Goal: Task Accomplishment & Management: Use online tool/utility

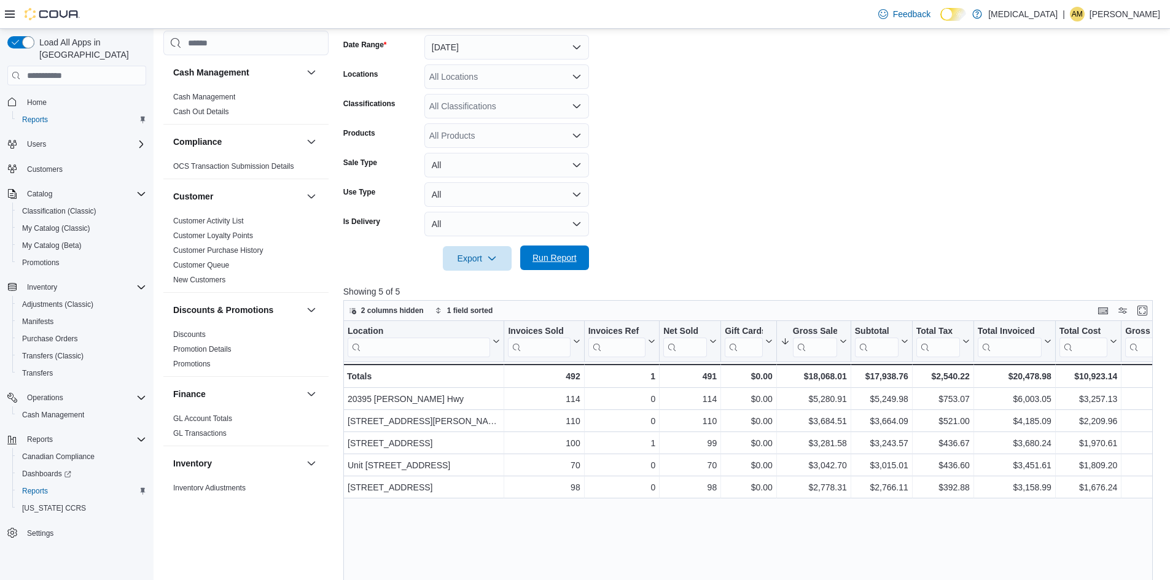
scroll to position [614, 0]
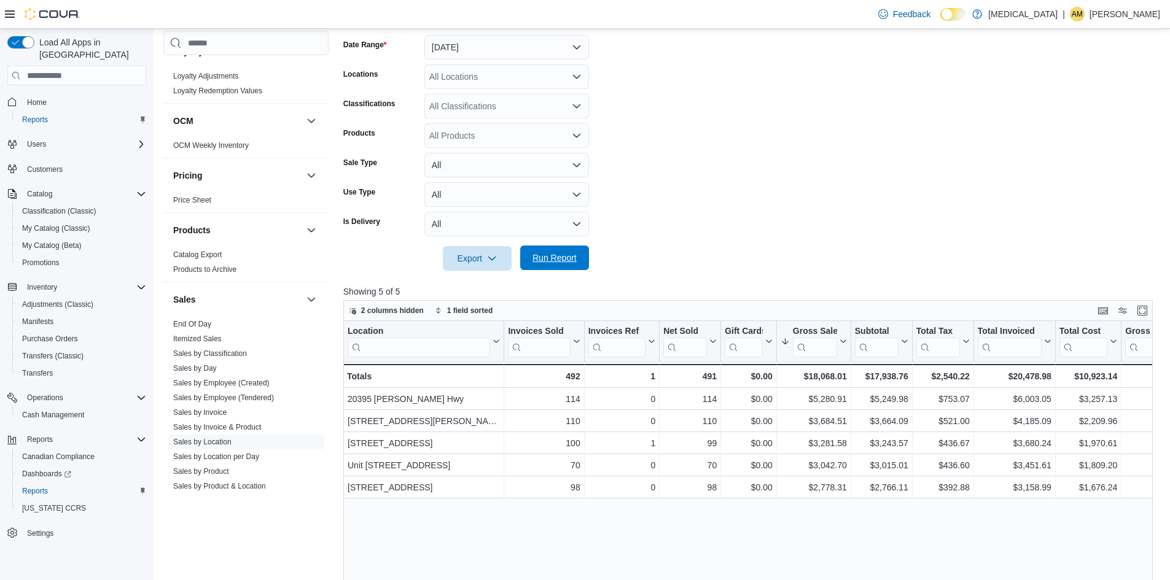
click at [545, 269] on span "Run Report" at bounding box center [554, 258] width 54 height 25
click at [561, 251] on span "Run Report" at bounding box center [554, 258] width 54 height 25
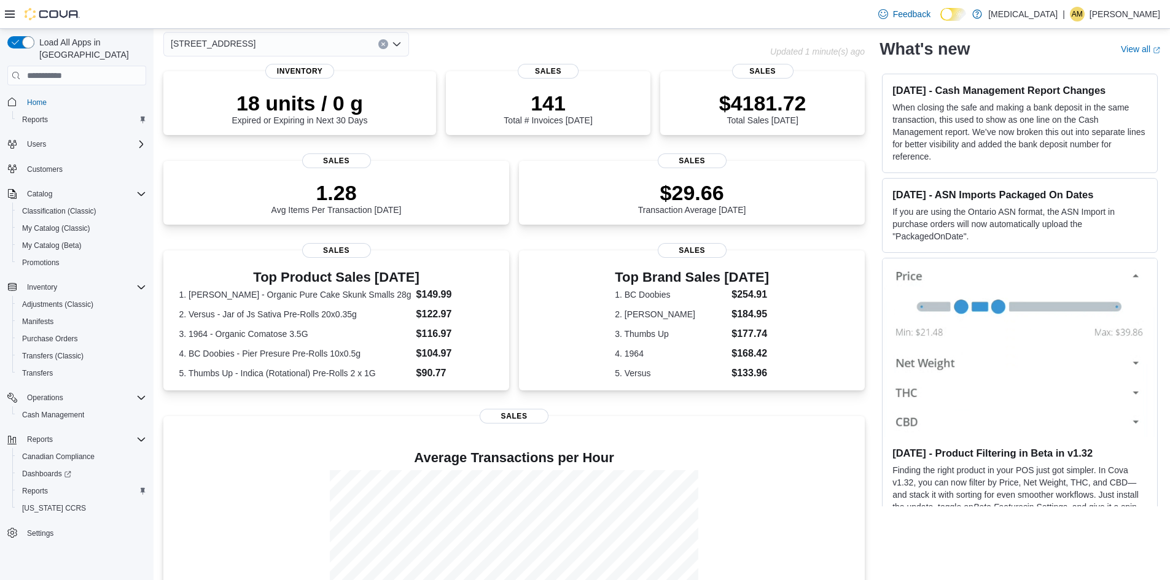
scroll to position [161, 0]
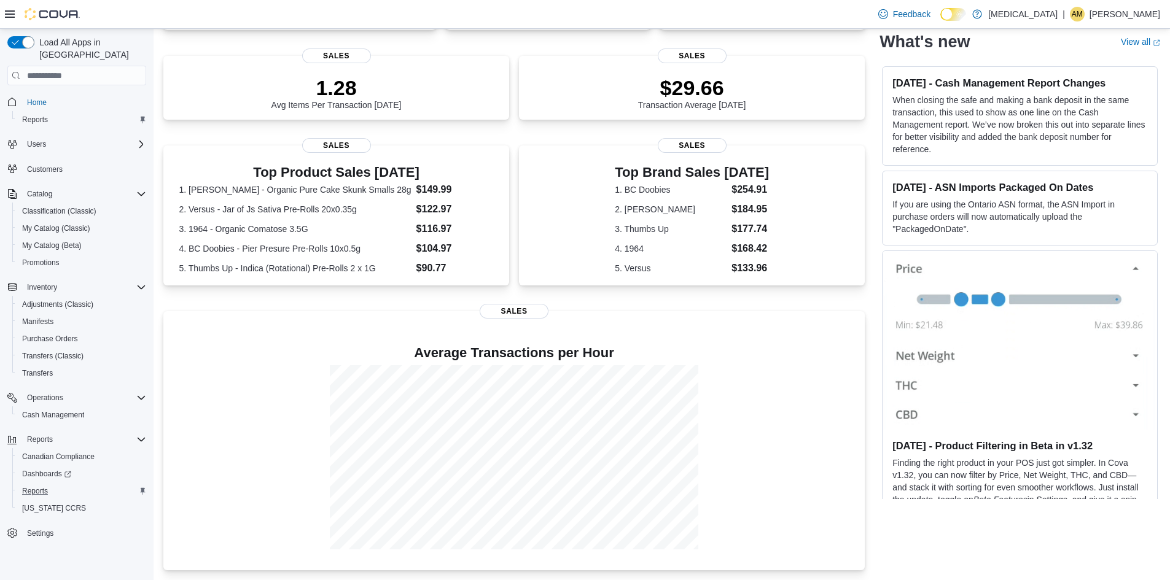
click at [72, 484] on div "Reports" at bounding box center [81, 491] width 129 height 15
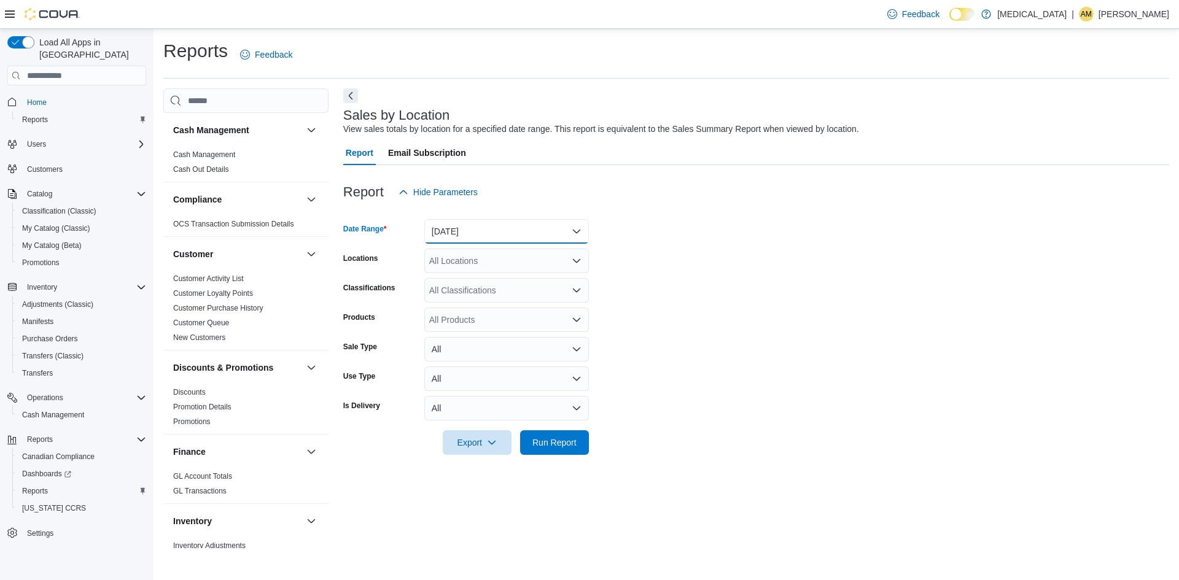
click at [550, 227] on button "Yesterday" at bounding box center [506, 231] width 165 height 25
click at [532, 281] on span "Today" at bounding box center [514, 280] width 140 height 15
click at [690, 368] on form "Date Range Today Locations All Locations Classifications All Classifications Pr…" at bounding box center [756, 329] width 826 height 251
click at [559, 456] on div at bounding box center [756, 462] width 826 height 15
click at [576, 424] on div at bounding box center [756, 426] width 826 height 10
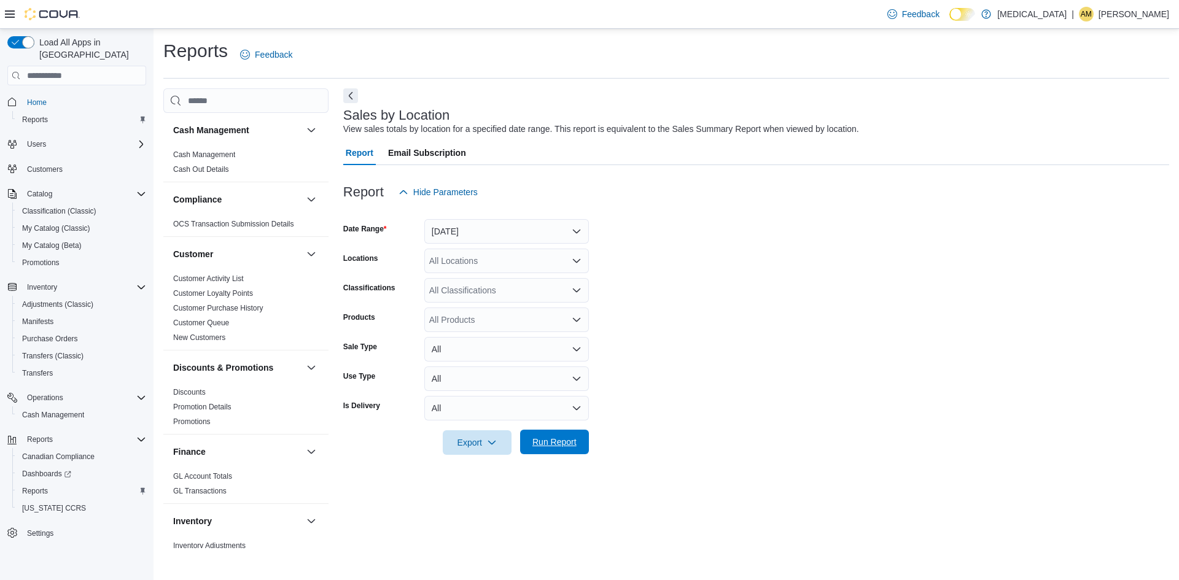
click at [572, 445] on span "Run Report" at bounding box center [554, 442] width 44 height 12
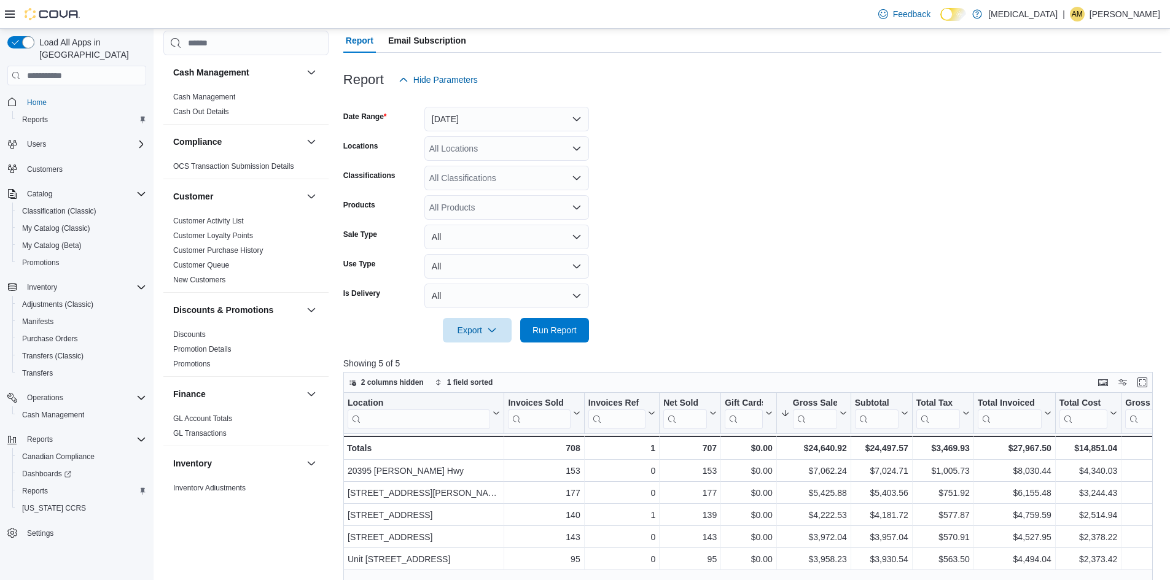
scroll to position [246, 0]
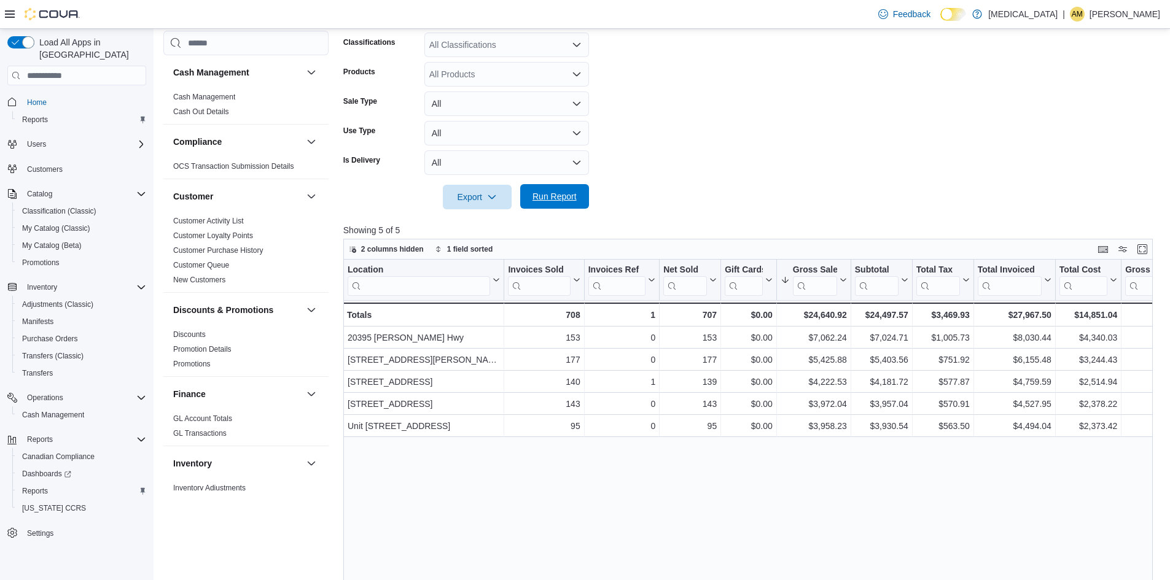
click at [557, 206] on span "Run Report" at bounding box center [554, 196] width 54 height 25
click at [586, 196] on button "Run Report" at bounding box center [554, 196] width 69 height 25
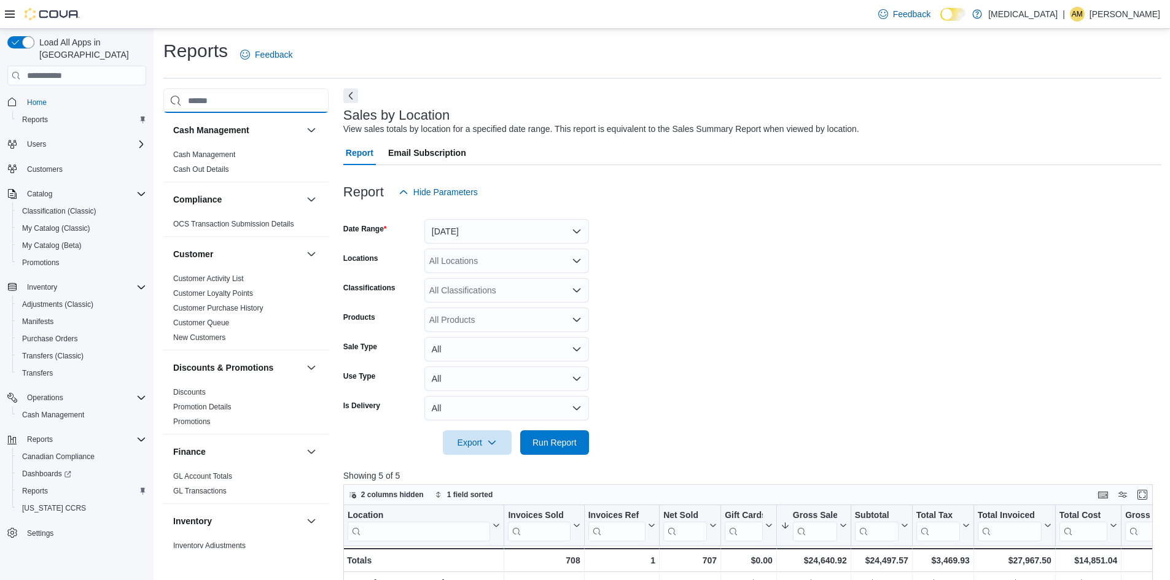
click at [206, 105] on input "search" at bounding box center [245, 100] width 165 height 25
click at [207, 103] on input "search" at bounding box center [245, 100] width 165 height 25
click at [205, 76] on div "Reports Feedback" at bounding box center [662, 59] width 998 height 40
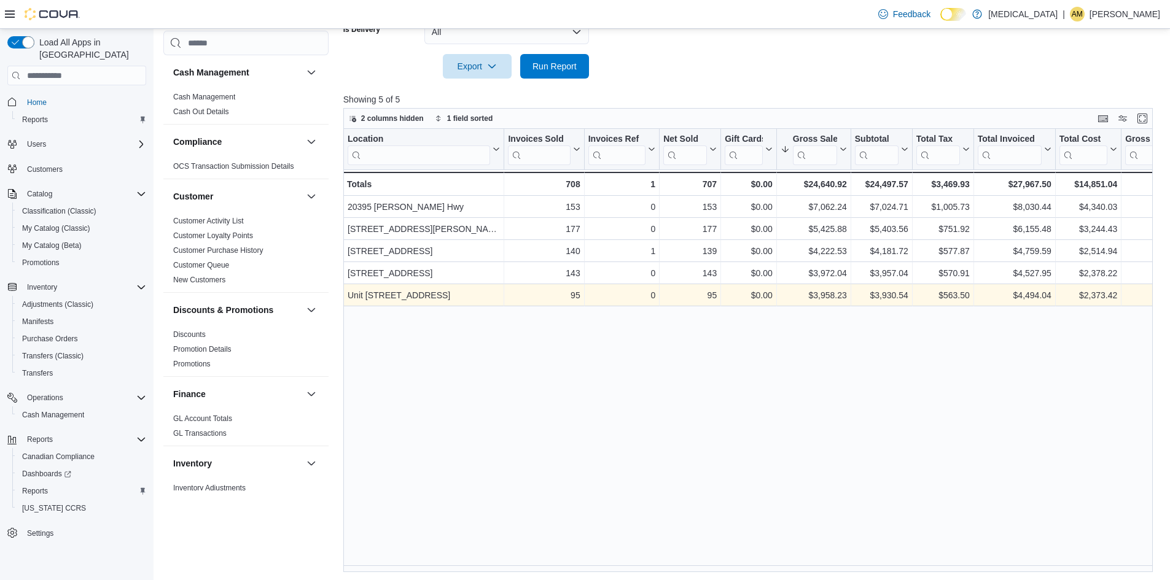
scroll to position [378, 0]
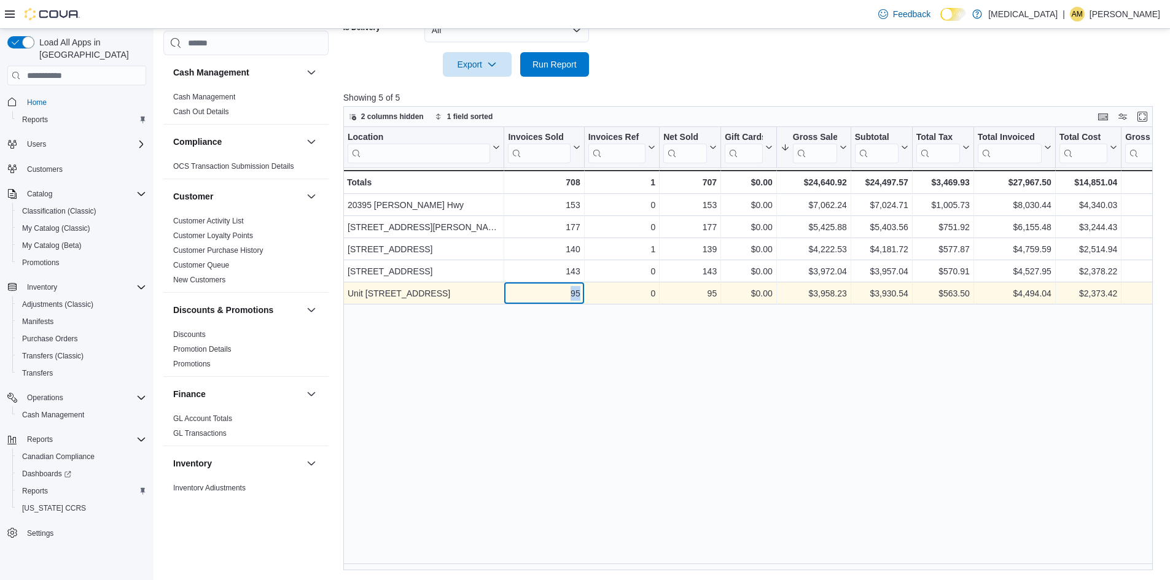
drag, startPoint x: 534, startPoint y: 292, endPoint x: 607, endPoint y: 291, distance: 73.1
click at [607, 291] on div "Unit 385 North Dollarton Highway - Location, column 1, row 5 95 - Invoices Sold…" at bounding box center [1100, 293] width 1515 height 22
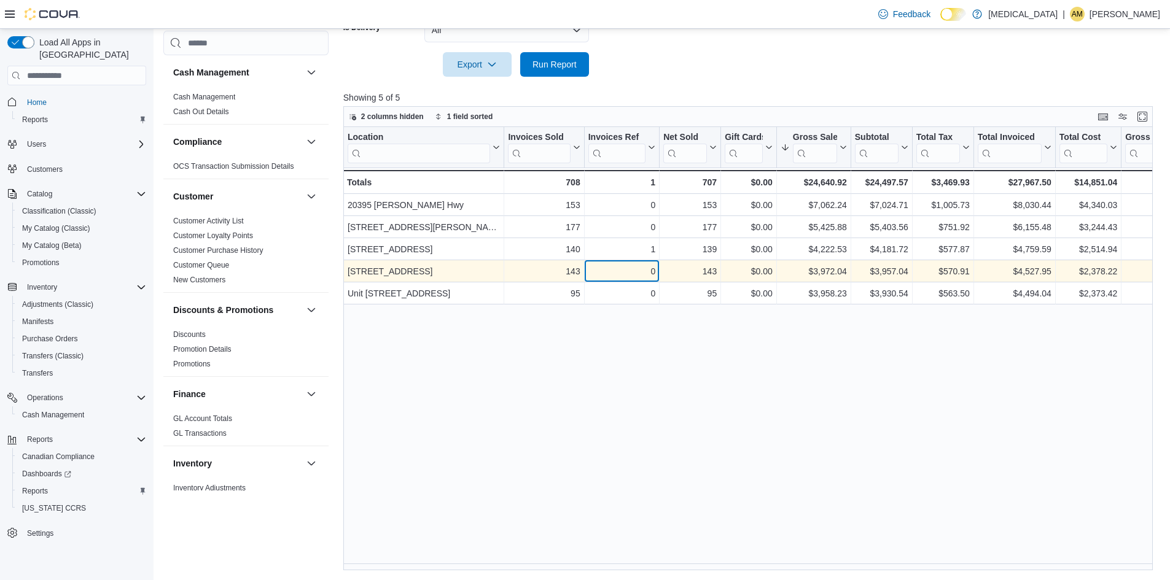
click at [612, 265] on div "0" at bounding box center [621, 271] width 67 height 15
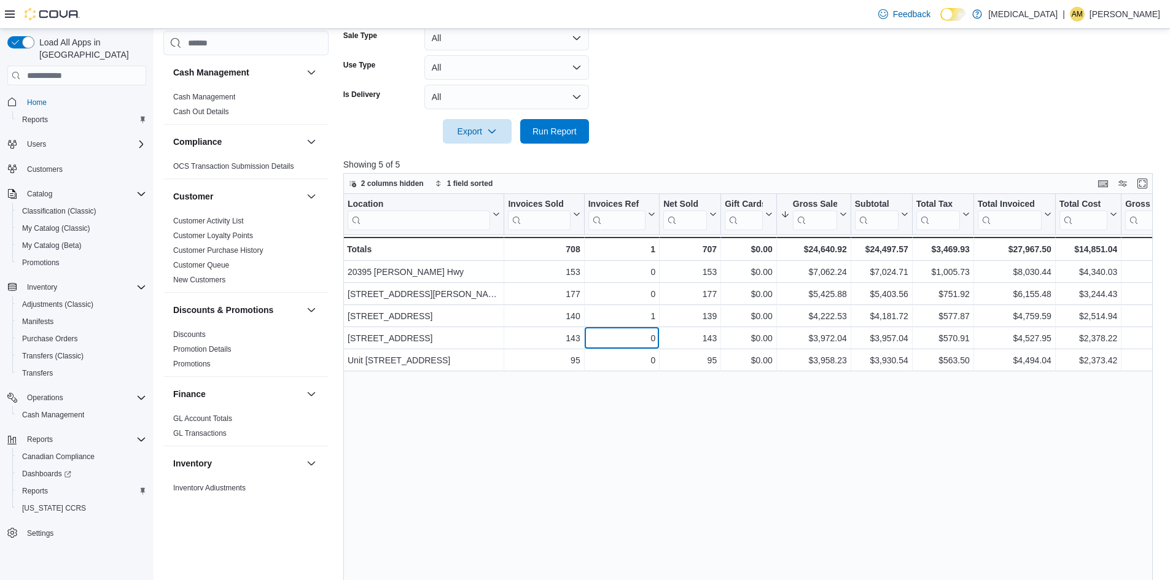
scroll to position [194, 0]
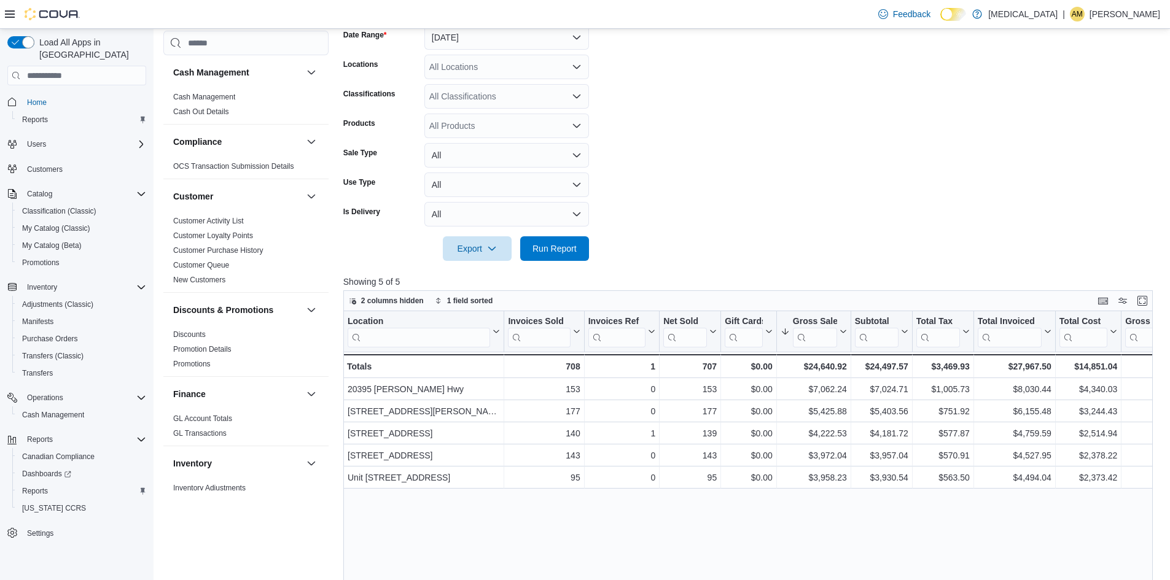
click at [628, 196] on form "Date Range Today Locations All Locations Classifications All Classifications Pr…" at bounding box center [752, 135] width 818 height 251
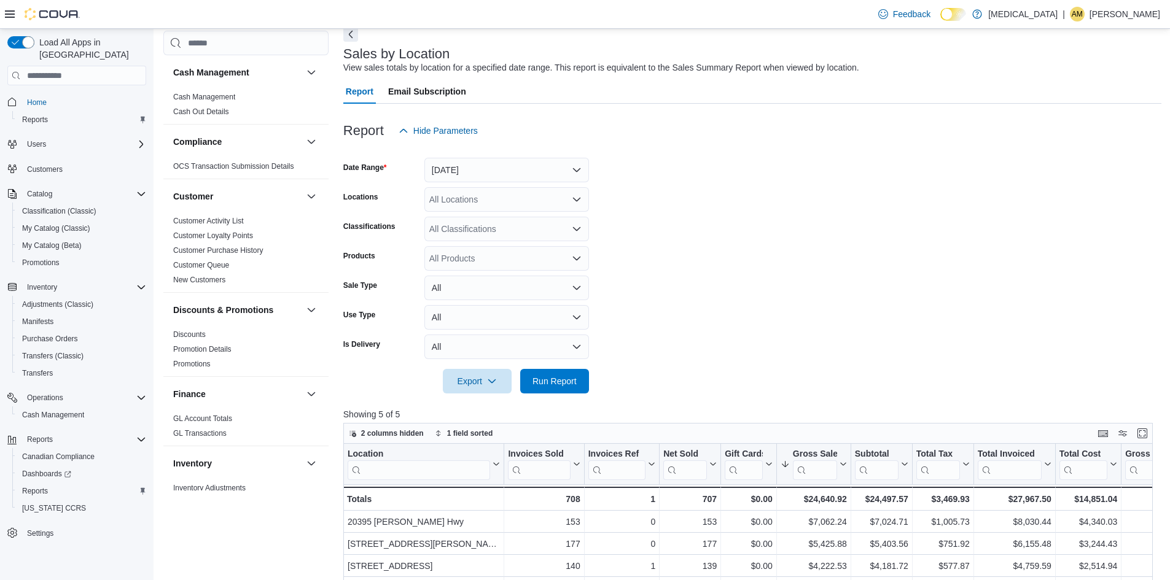
scroll to position [133, 0]
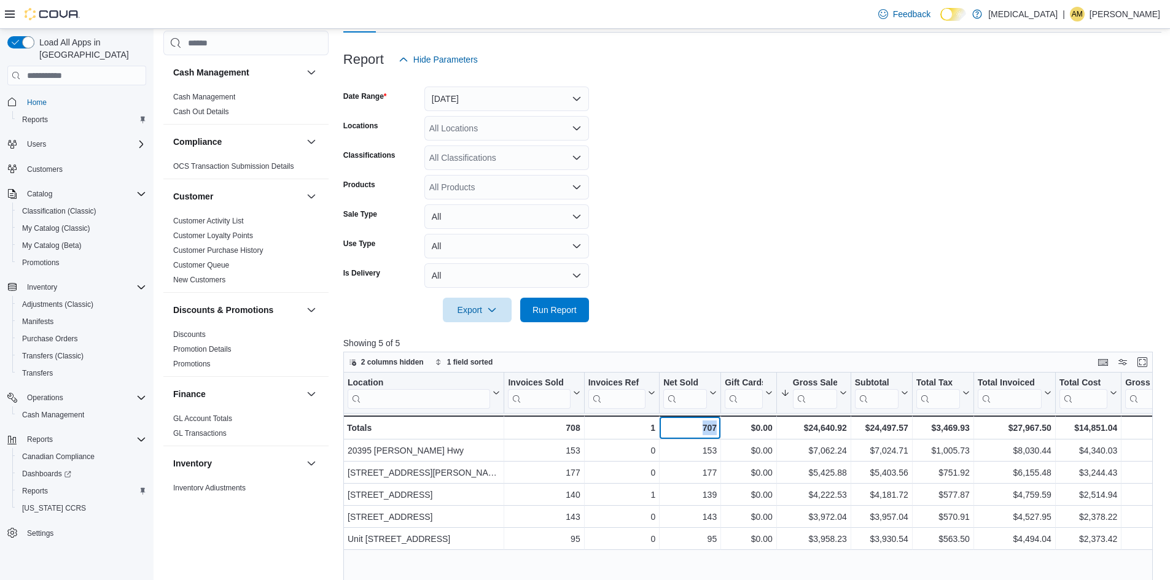
drag, startPoint x: 697, startPoint y: 429, endPoint x: 719, endPoint y: 424, distance: 22.6
click at [719, 424] on div "707 - Net Sold, column 4, row 6" at bounding box center [689, 428] width 61 height 24
click at [737, 236] on form "Date Range Today Locations All Locations Classifications All Classifications Pr…" at bounding box center [752, 197] width 818 height 251
click at [549, 304] on span "Run Report" at bounding box center [554, 309] width 54 height 25
click at [553, 318] on span "Run Report" at bounding box center [554, 309] width 54 height 25
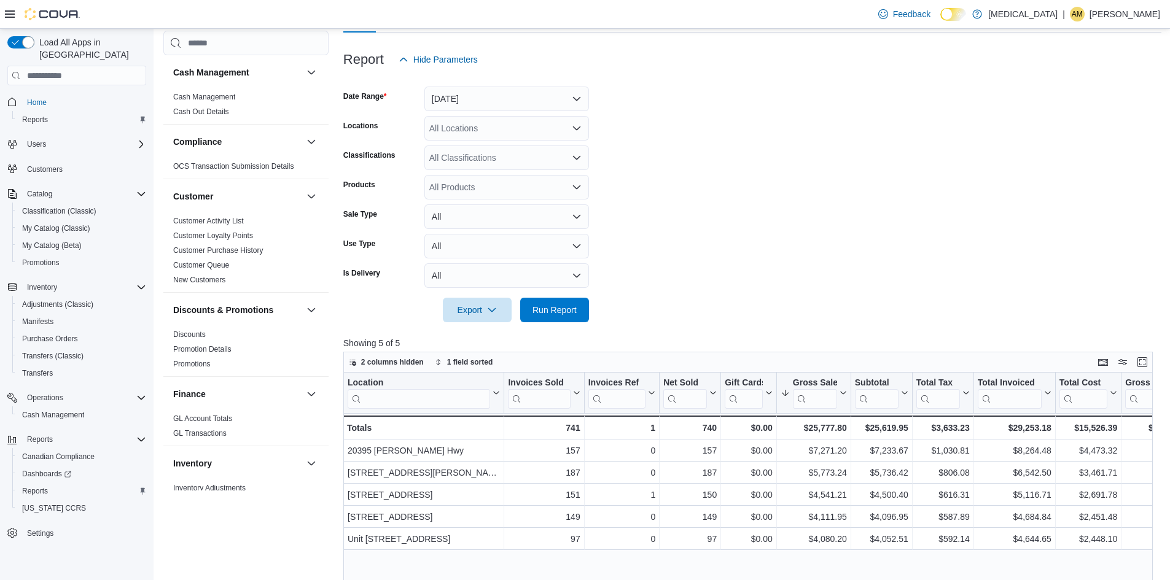
click at [559, 295] on div at bounding box center [752, 293] width 818 height 10
click at [558, 306] on span "Run Report" at bounding box center [554, 309] width 44 height 12
click at [559, 298] on div "Export Run Report" at bounding box center [466, 310] width 246 height 25
click at [577, 317] on span "Run Report" at bounding box center [554, 309] width 54 height 25
click at [591, 308] on form "Date Range Today Locations All Locations Classifications All Classifications Pr…" at bounding box center [752, 197] width 818 height 251
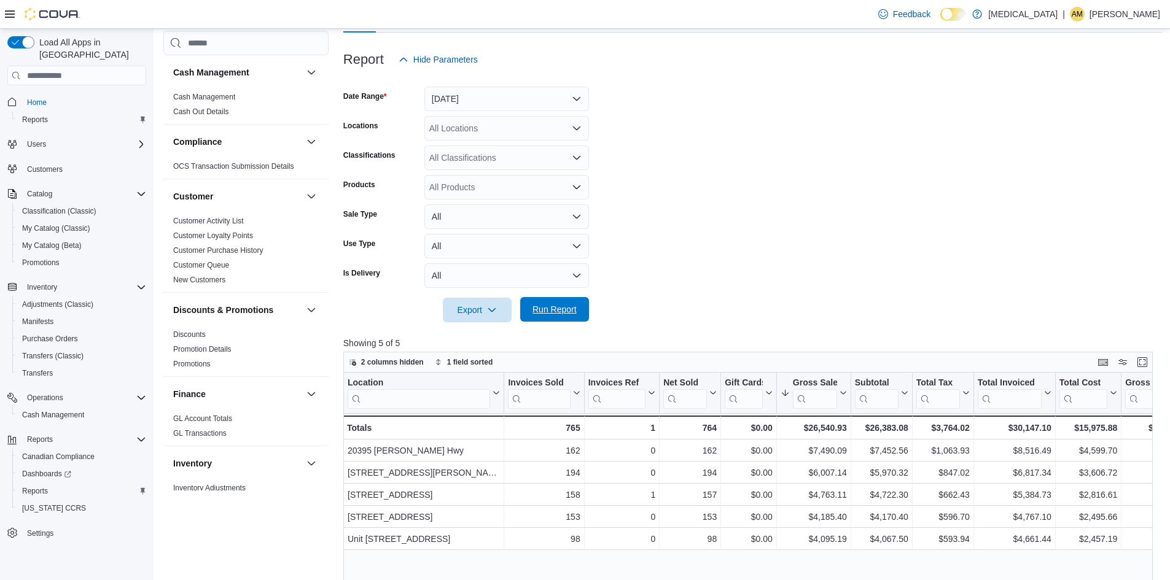
click at [567, 307] on span "Run Report" at bounding box center [554, 309] width 44 height 12
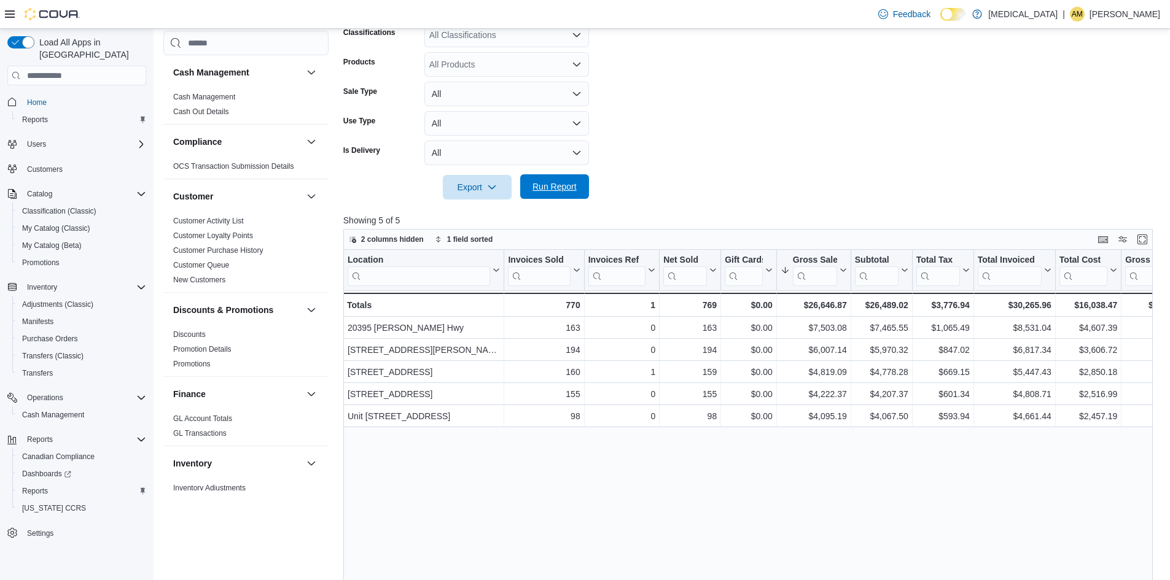
scroll to position [378, 0]
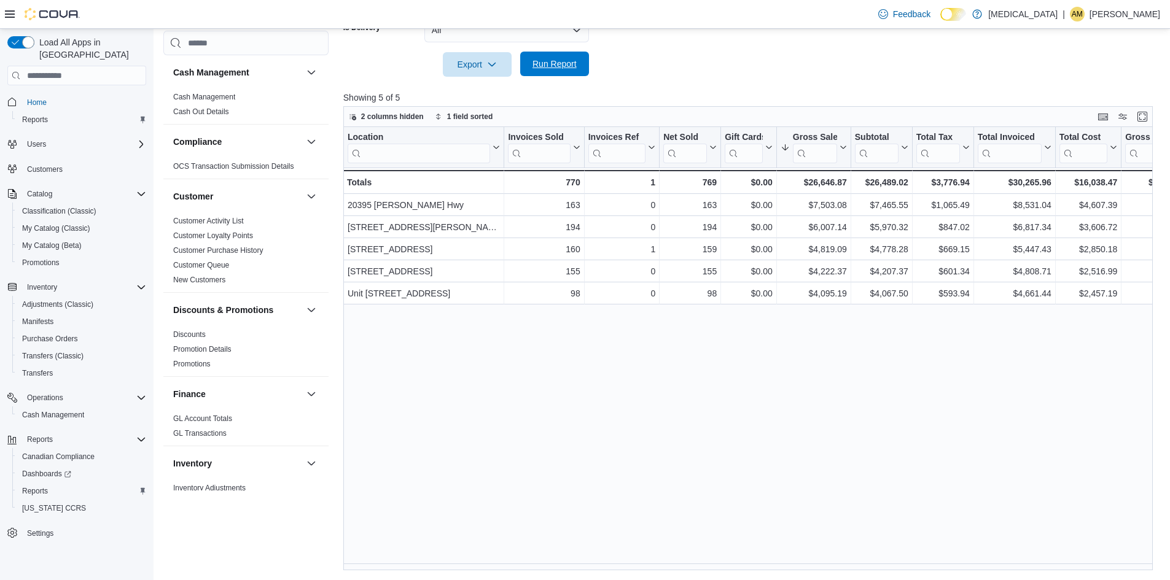
click at [568, 68] on span "Run Report" at bounding box center [554, 64] width 44 height 12
